Goal: Information Seeking & Learning: Learn about a topic

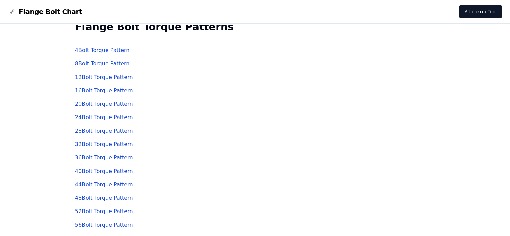
scroll to position [17, 0]
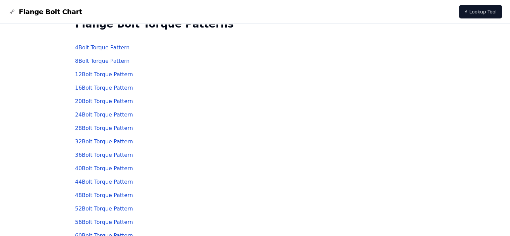
click at [110, 170] on link "40 Bolt Torque Pattern" at bounding box center [104, 168] width 58 height 6
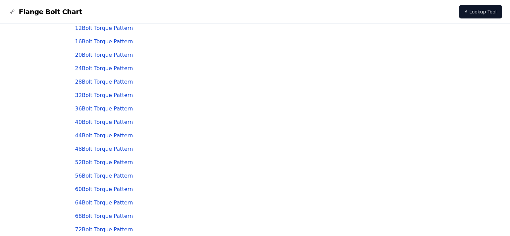
scroll to position [25, 0]
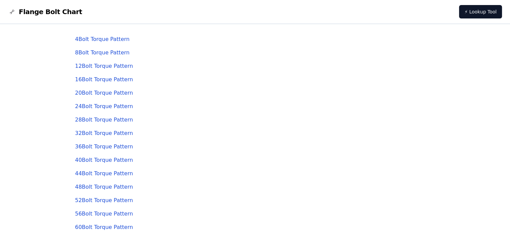
click at [97, 95] on link "20 Bolt Torque Pattern" at bounding box center [104, 92] width 58 height 6
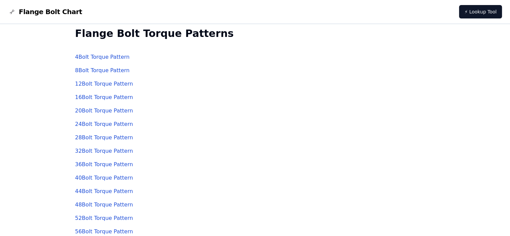
scroll to position [17, 0]
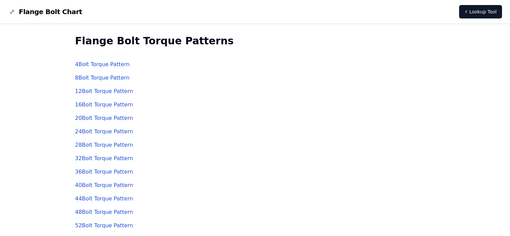
click at [101, 185] on link "40 Bolt Torque Pattern" at bounding box center [104, 185] width 58 height 6
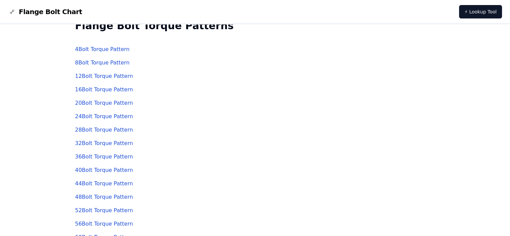
scroll to position [17, 0]
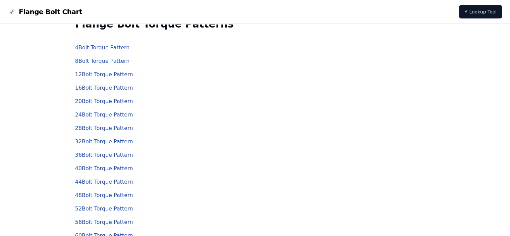
click at [94, 171] on link "40 Bolt Torque Pattern" at bounding box center [104, 168] width 58 height 6
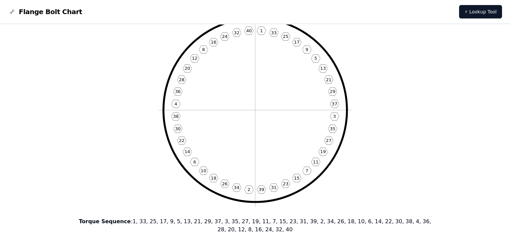
scroll to position [42, 0]
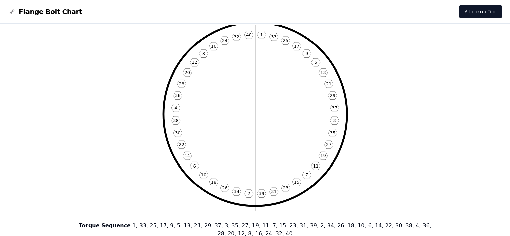
click at [267, 74] on icon "1 33 25 17 9 5 13 21 29 37 3 35 27 19 11 7 15 23 31 39 2 34 26 18 10 6 14 22 30…" at bounding box center [255, 113] width 193 height 193
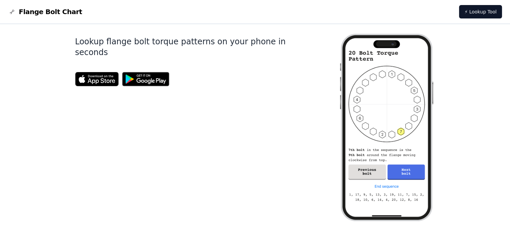
scroll to position [293, 0]
